Goal: Transaction & Acquisition: Purchase product/service

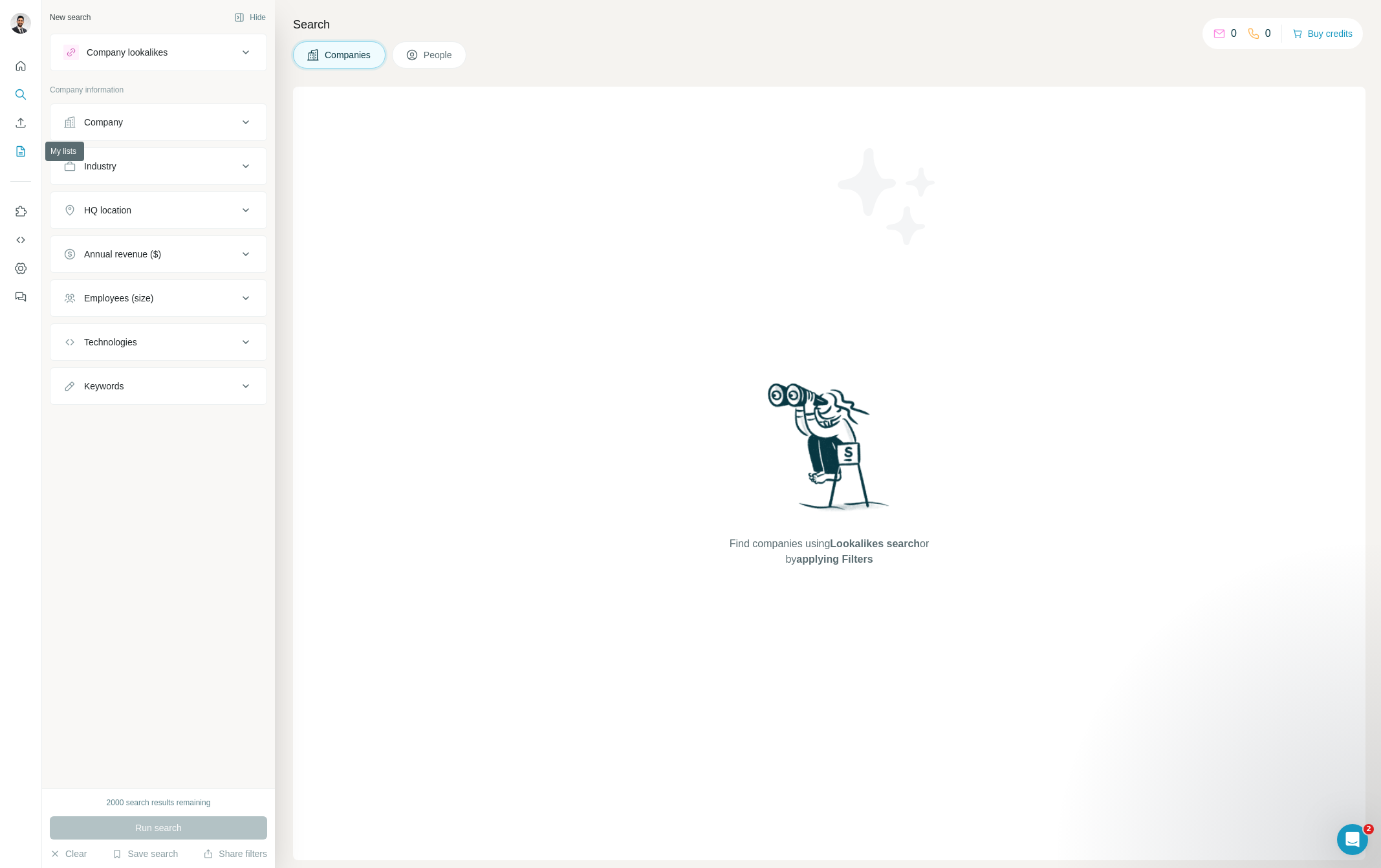
click at [24, 153] on icon "My lists" at bounding box center [21, 152] width 9 height 10
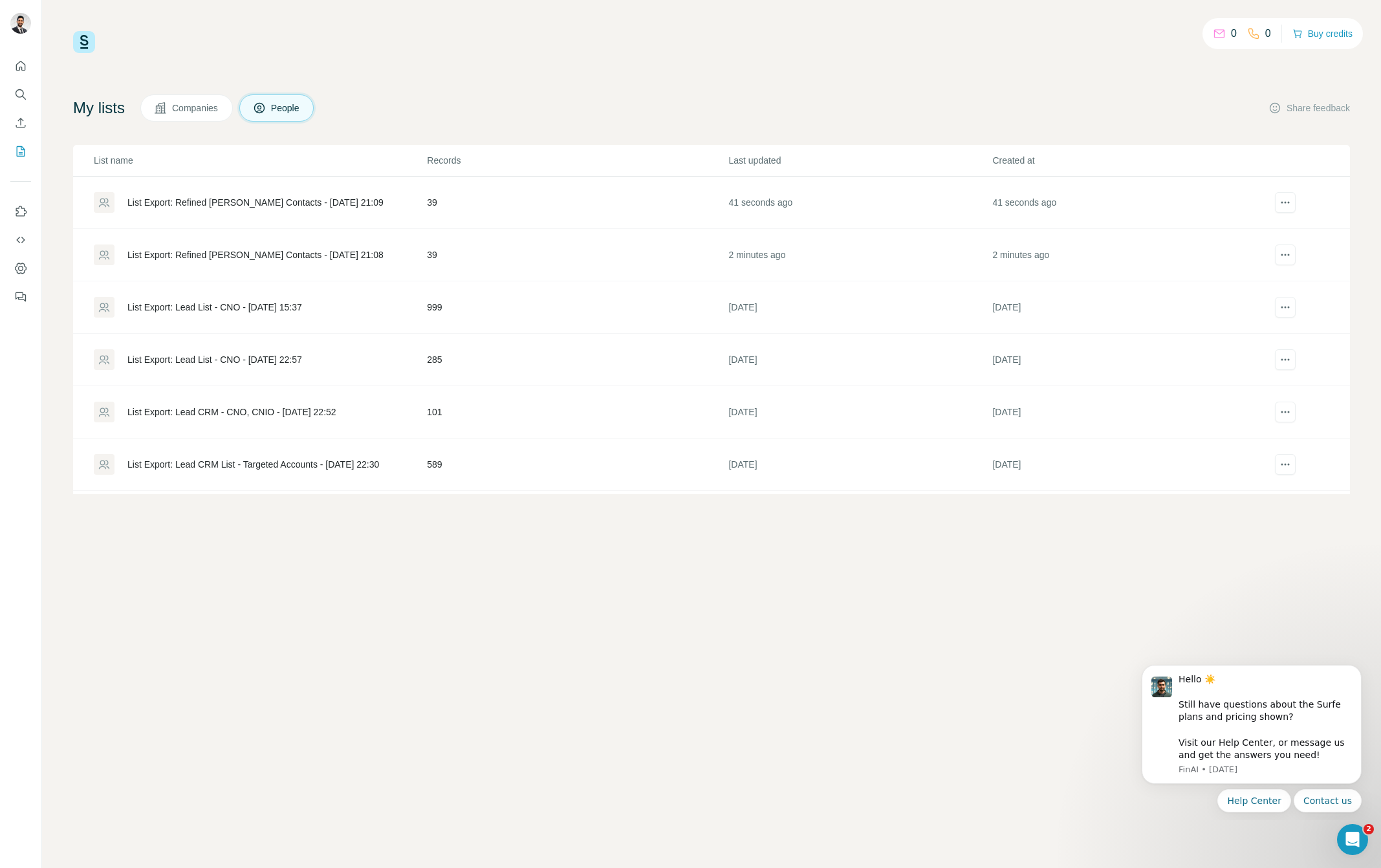
click at [341, 199] on div "List Export: Refined [PERSON_NAME] Contacts - [DATE] 21:09" at bounding box center [256, 202] width 256 height 13
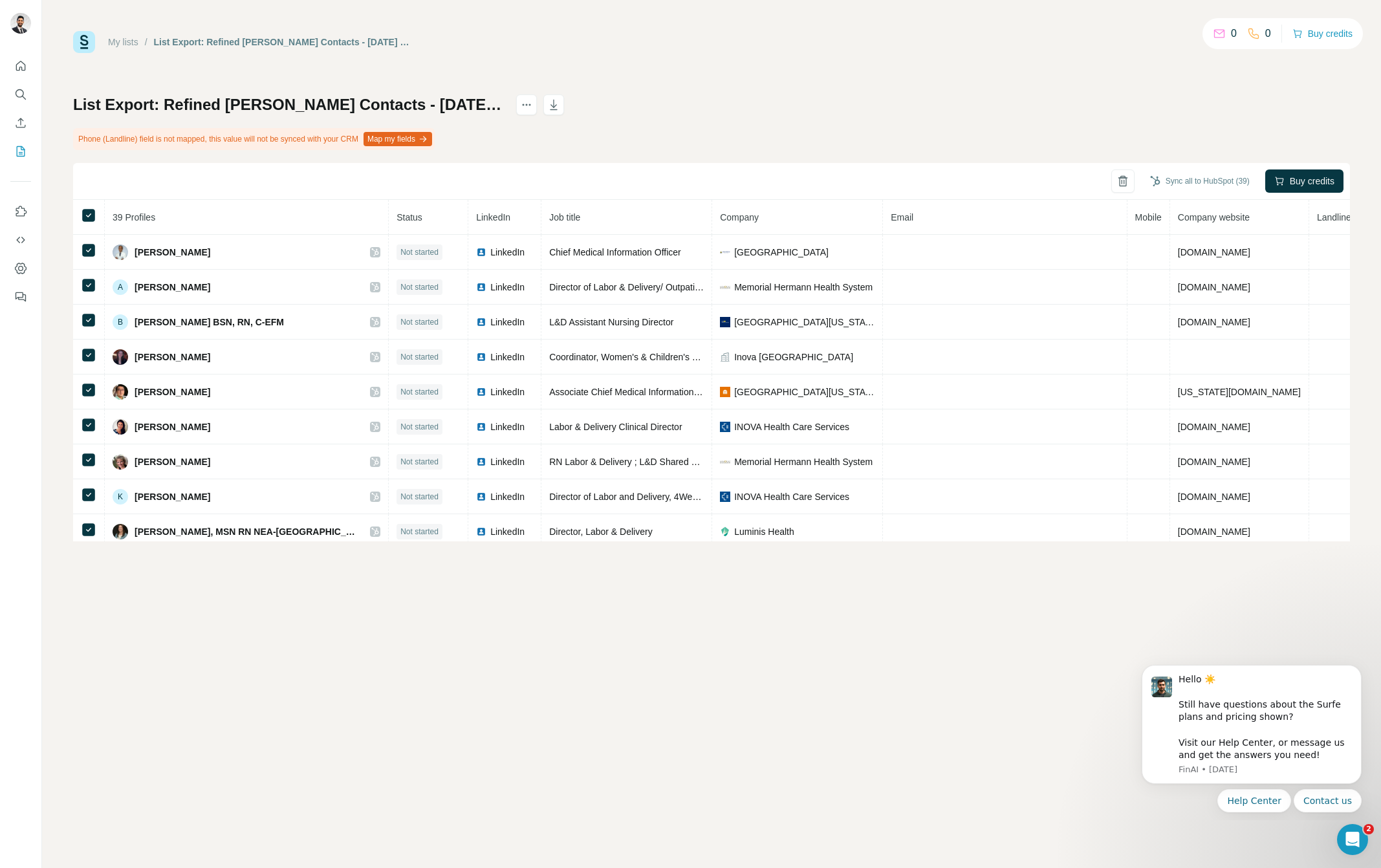
click at [838, 90] on div "My lists / List Export: Refined [PERSON_NAME] Contacts - [DATE] 21:09 0 0 Buy c…" at bounding box center [710, 286] width 1276 height 510
click at [1075, 165] on div "Sync all to HubSpot (39) Buy credits" at bounding box center [710, 181] width 1276 height 37
click at [551, 104] on icon "button" at bounding box center [554, 106] width 6 height 3
click at [516, 106] on button "actions" at bounding box center [527, 105] width 21 height 21
click at [432, 141] on button "Map my fields" at bounding box center [397, 139] width 68 height 14
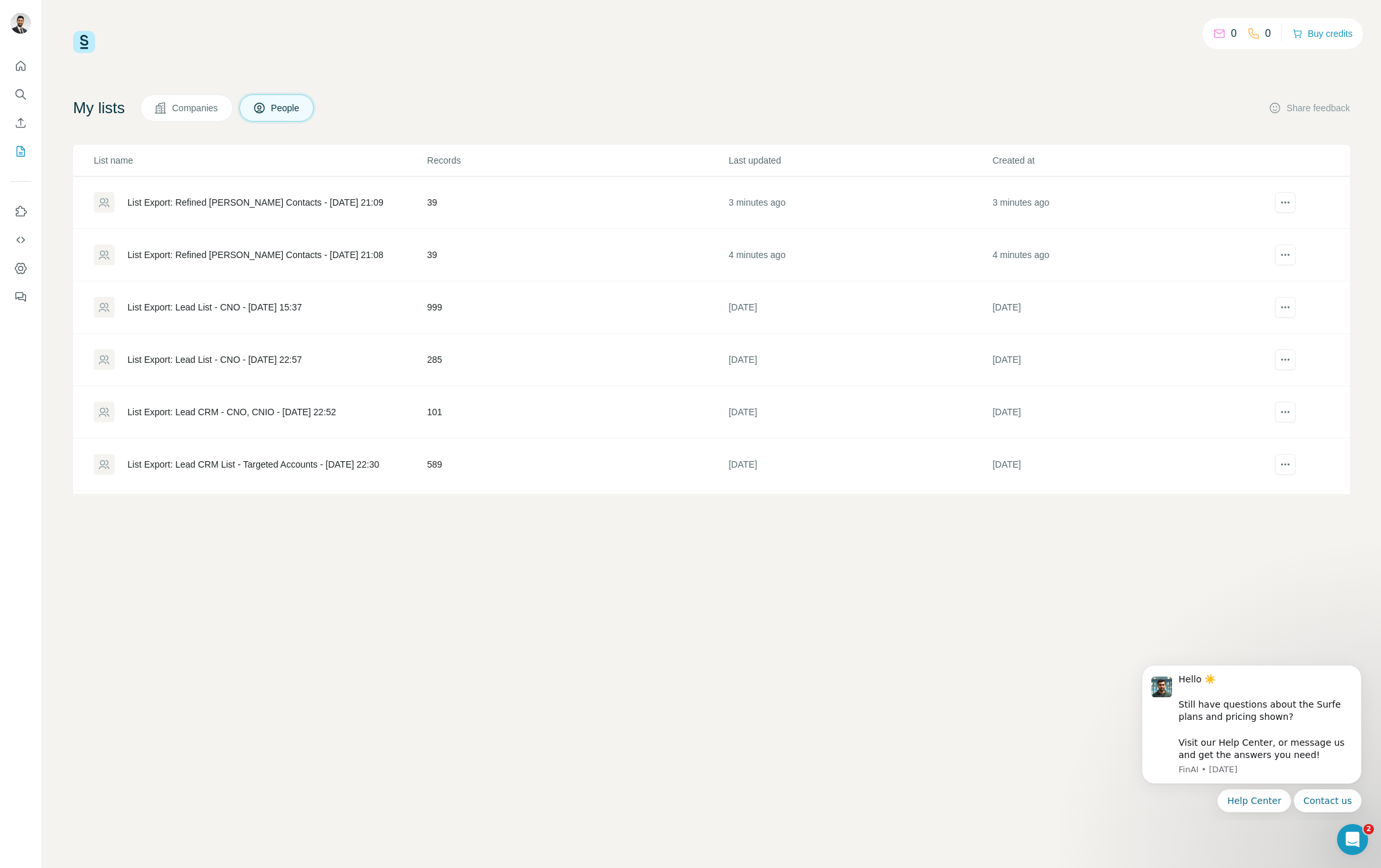
click at [317, 204] on div "List Export: Refined [PERSON_NAME] Contacts - [DATE] 21:09" at bounding box center [256, 202] width 256 height 13
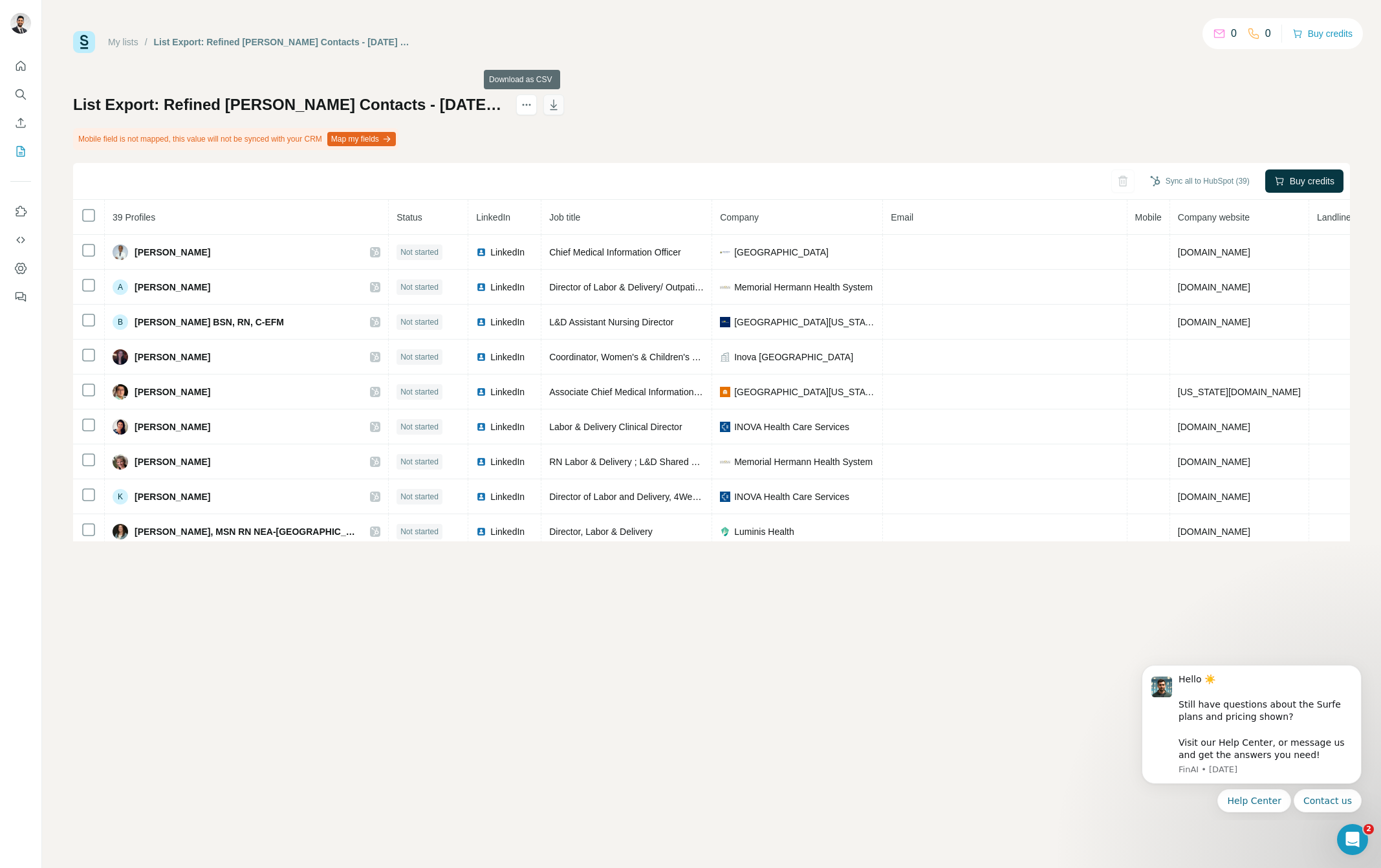
click at [547, 104] on icon "button" at bounding box center [553, 104] width 13 height 13
click at [1331, 33] on button "Buy credits" at bounding box center [1321, 33] width 60 height 18
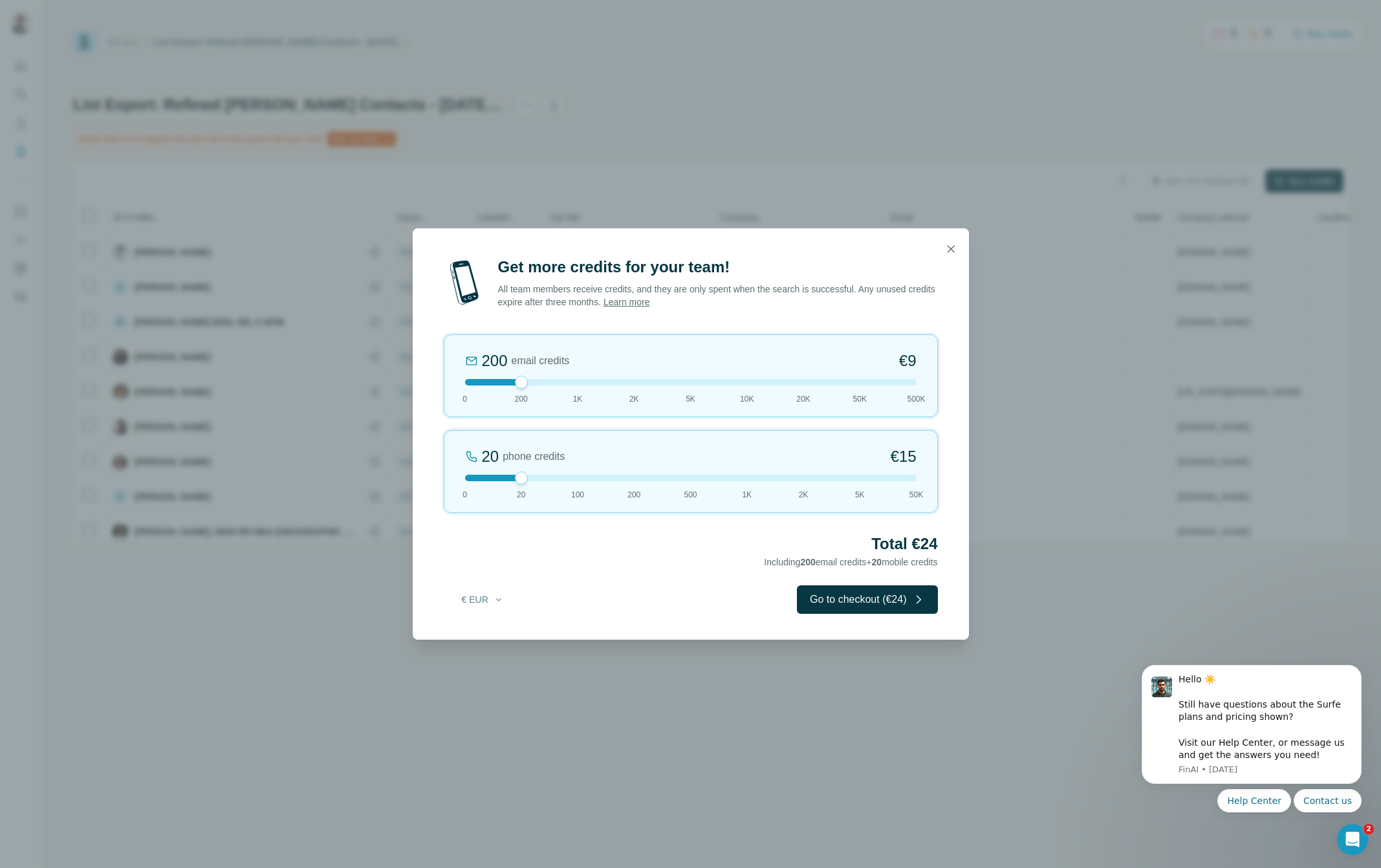
click at [714, 390] on div "200 email credits €9 0 200 1K 2K 5K 10K 20K 50K 500K" at bounding box center [690, 376] width 494 height 83
drag, startPoint x: 710, startPoint y: 384, endPoint x: 665, endPoint y: 385, distance: 45.0
click at [665, 385] on div "5K email credits 8% Discount €194 0 200 1K 2K 5K 10K 20K 50K 500K" at bounding box center [690, 376] width 494 height 83
drag, startPoint x: 692, startPoint y: 383, endPoint x: 630, endPoint y: 384, distance: 62.0
click at [630, 384] on div at bounding box center [633, 382] width 13 height 13
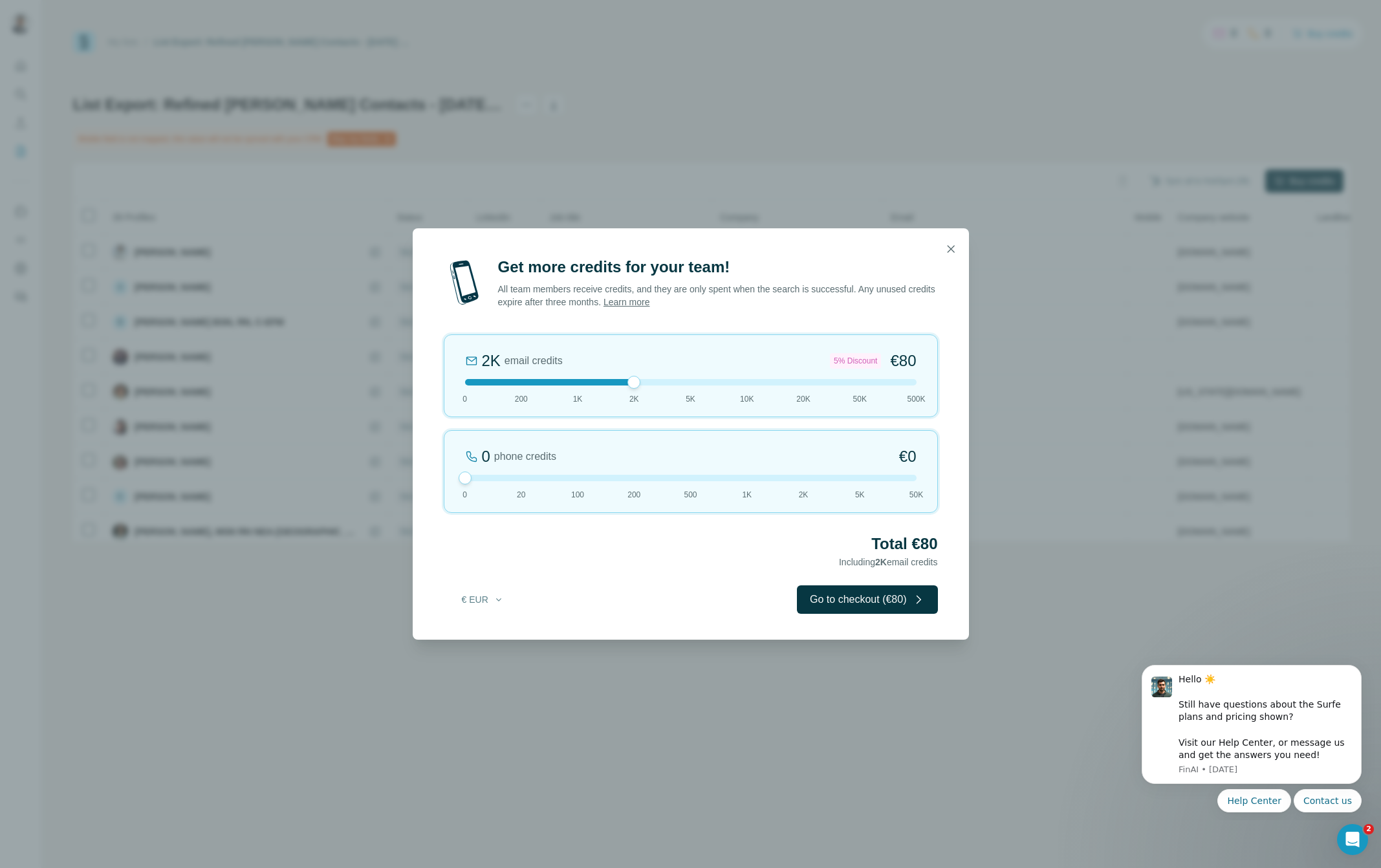
drag, startPoint x: 522, startPoint y: 473, endPoint x: 452, endPoint y: 489, distance: 71.8
click at [452, 489] on div "0 phone credits €0 [PHONE_NUMBER] 1K 2K 5K 50K" at bounding box center [690, 471] width 494 height 83
click at [562, 560] on div "Total €80 Including 2K email credits" at bounding box center [690, 552] width 494 height 36
